Goal: Navigation & Orientation: Find specific page/section

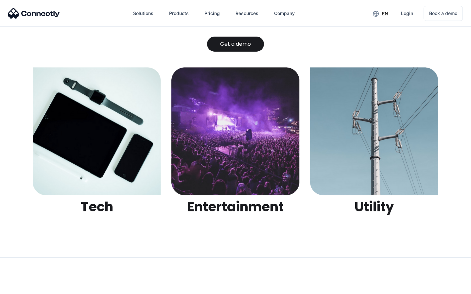
scroll to position [2063, 0]
